Goal: Transaction & Acquisition: Obtain resource

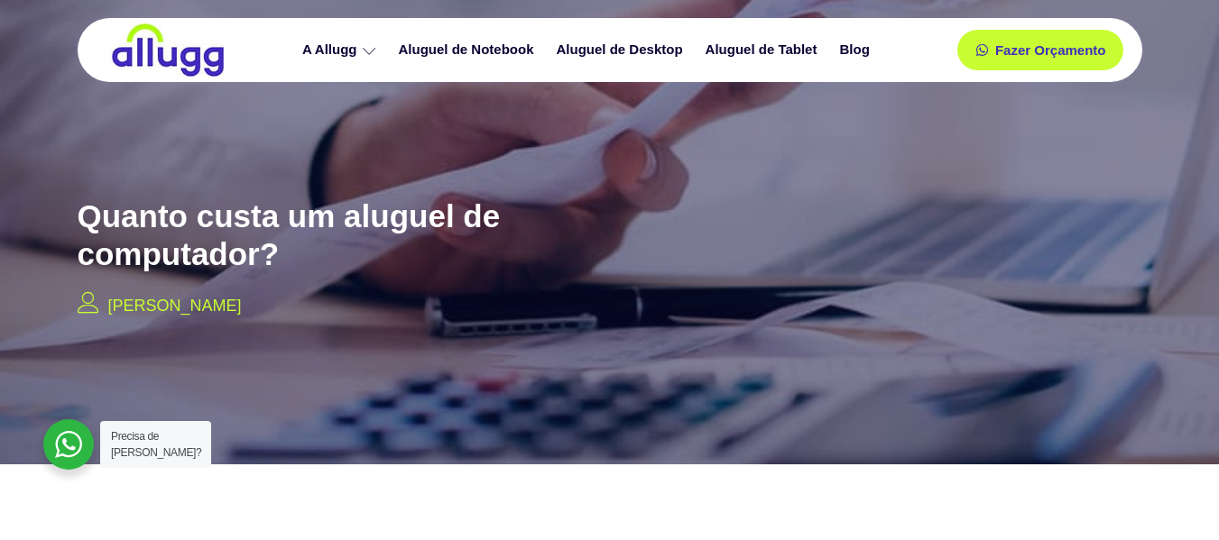
click at [573, 45] on link "Aluguel de Desktop" at bounding box center [622, 50] width 149 height 32
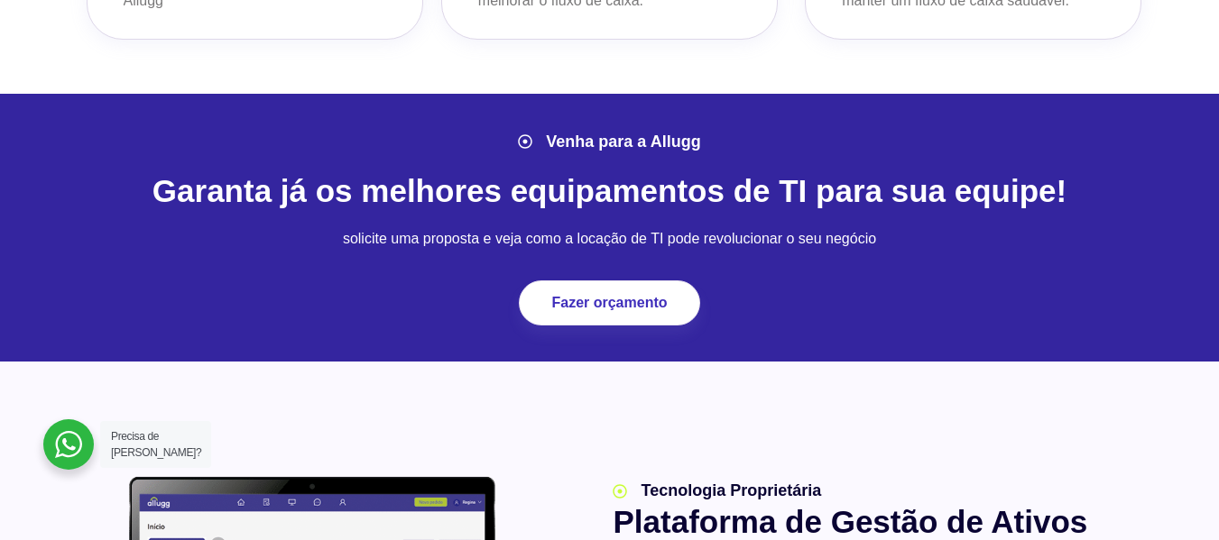
scroll to position [1992, 0]
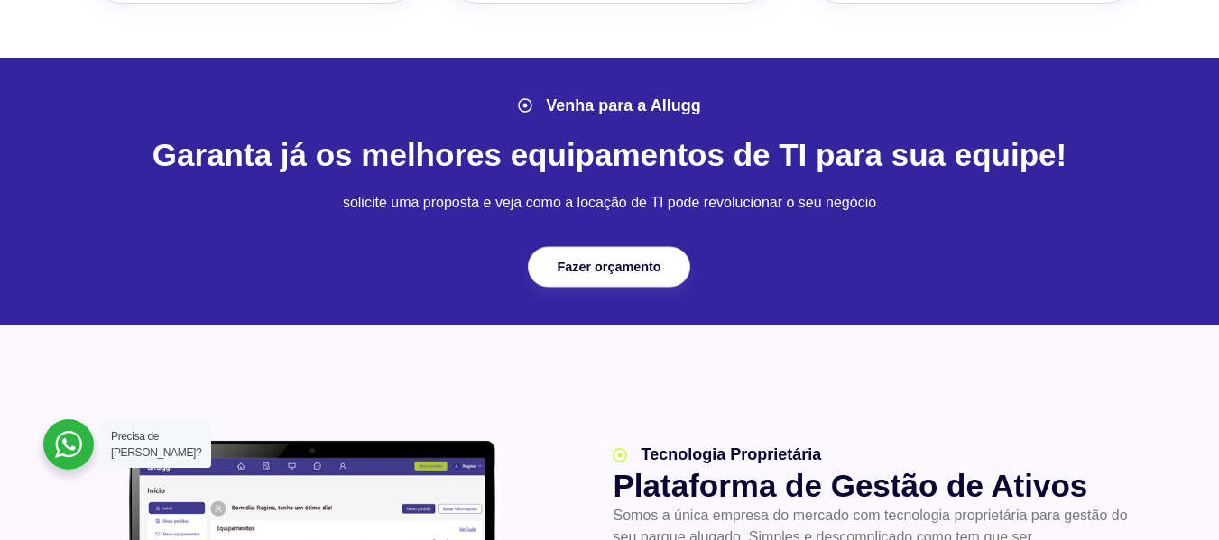
click at [566, 261] on span "Fazer orçamento" at bounding box center [610, 267] width 104 height 13
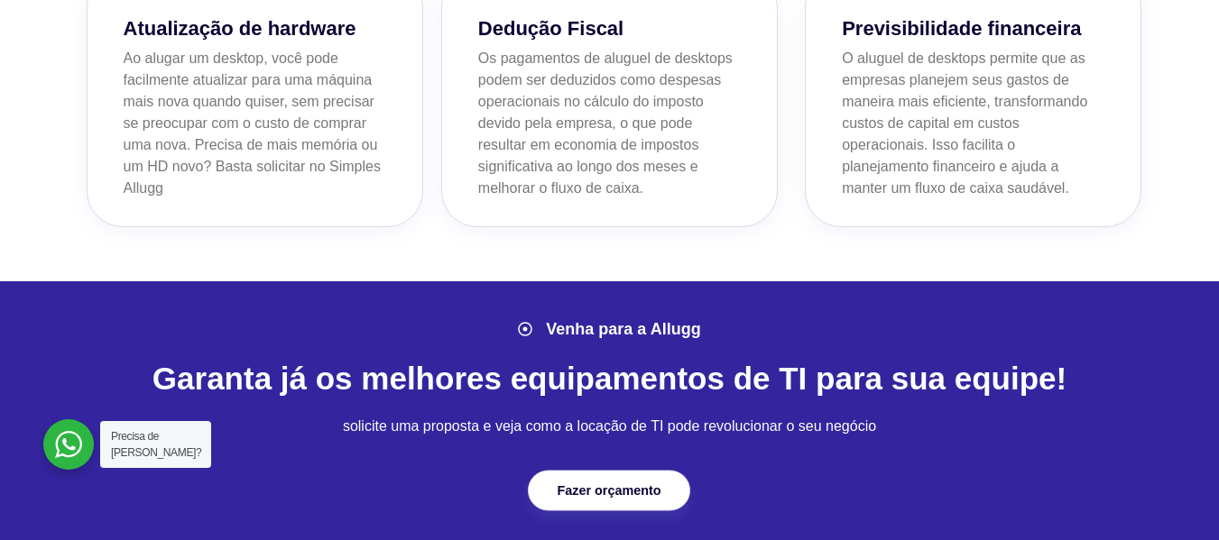
scroll to position [2057, 0]
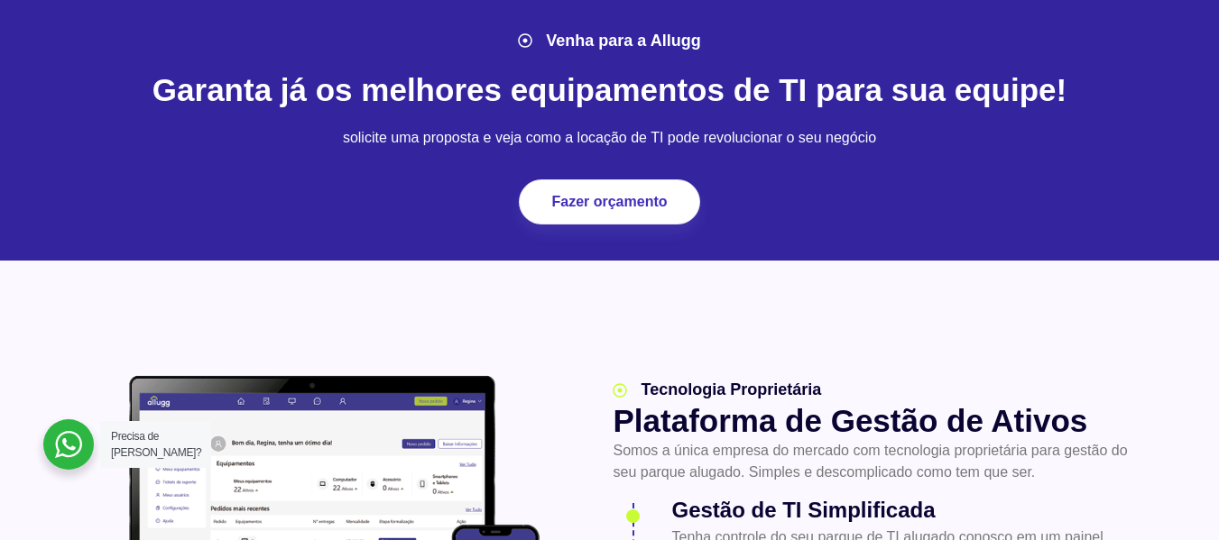
click at [587, 225] on div "Fazer orçamento" at bounding box center [609, 202] width 180 height 45
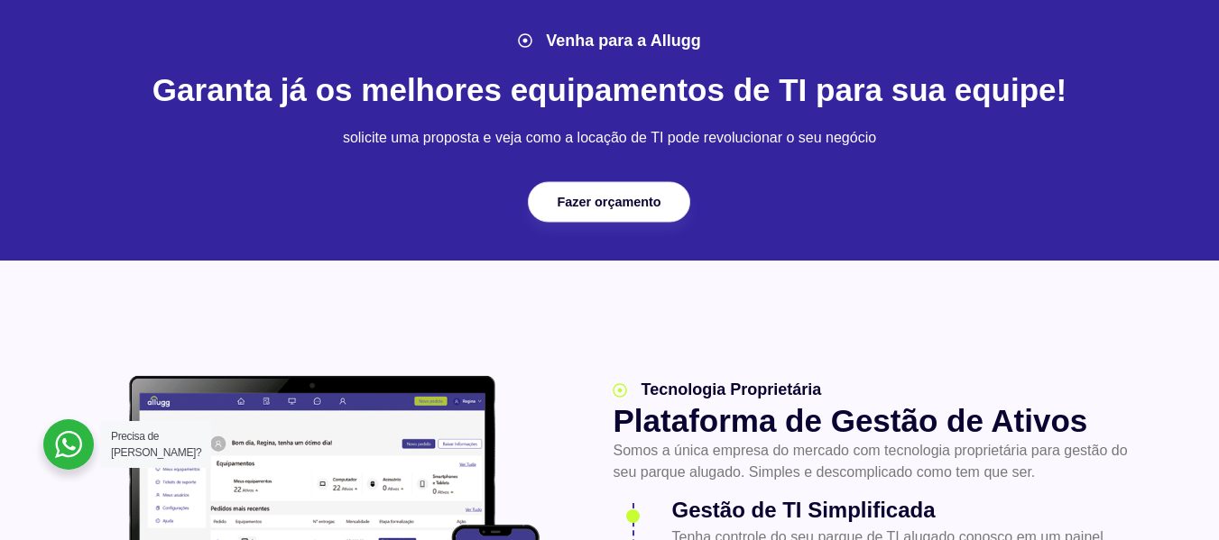
click at [589, 218] on link "Fazer orçamento" at bounding box center [609, 202] width 162 height 41
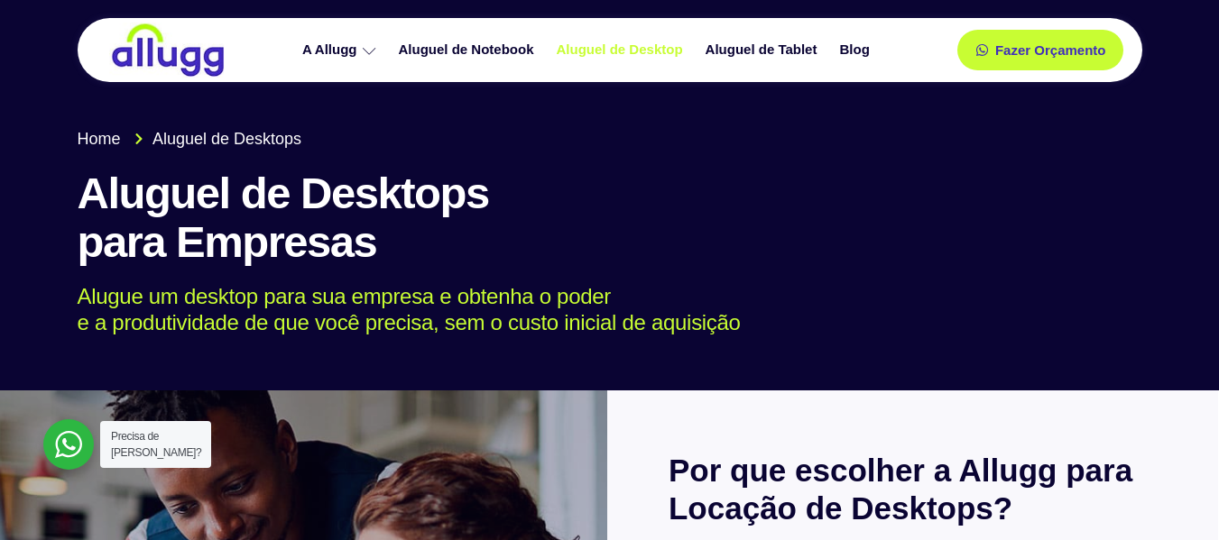
click at [953, 31] on div "Fazer Orçamento" at bounding box center [1025, 50] width 195 height 41
click at [972, 32] on div "Fazer Orçamento" at bounding box center [1025, 50] width 195 height 41
click at [993, 38] on link "Fazer Orçamento" at bounding box center [1040, 50] width 150 height 37
